Goal: Find specific page/section: Find specific page/section

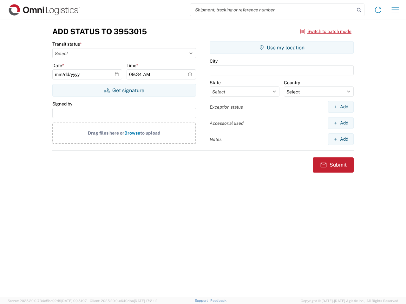
click at [272, 10] on input "search" at bounding box center [272, 10] width 164 height 12
click at [359, 10] on icon at bounding box center [358, 10] width 9 height 9
click at [378, 10] on icon at bounding box center [378, 10] width 10 height 10
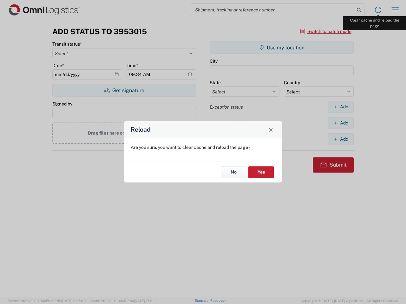
click at [395, 10] on div "Reload Are you sure, you want to clear cache and reload the page? No Yes" at bounding box center [203, 152] width 406 height 304
click at [326, 31] on div "Reload Are you sure, you want to clear cache and reload the page? No Yes" at bounding box center [203, 152] width 406 height 304
click at [124, 90] on div "Reload Are you sure, you want to clear cache and reload the page? No Yes" at bounding box center [203, 152] width 406 height 304
click at [282, 48] on div "Reload Are you sure, you want to clear cache and reload the page? No Yes" at bounding box center [203, 152] width 406 height 304
click at [340, 107] on div "Reload Are you sure, you want to clear cache and reload the page? No Yes" at bounding box center [203, 152] width 406 height 304
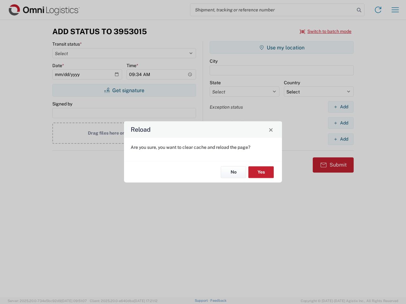
click at [340, 123] on div "Reload Are you sure, you want to clear cache and reload the page? No Yes" at bounding box center [203, 152] width 406 height 304
click at [340, 139] on div "Reload Are you sure, you want to clear cache and reload the page? No Yes" at bounding box center [203, 152] width 406 height 304
